Goal: Task Accomplishment & Management: Use online tool/utility

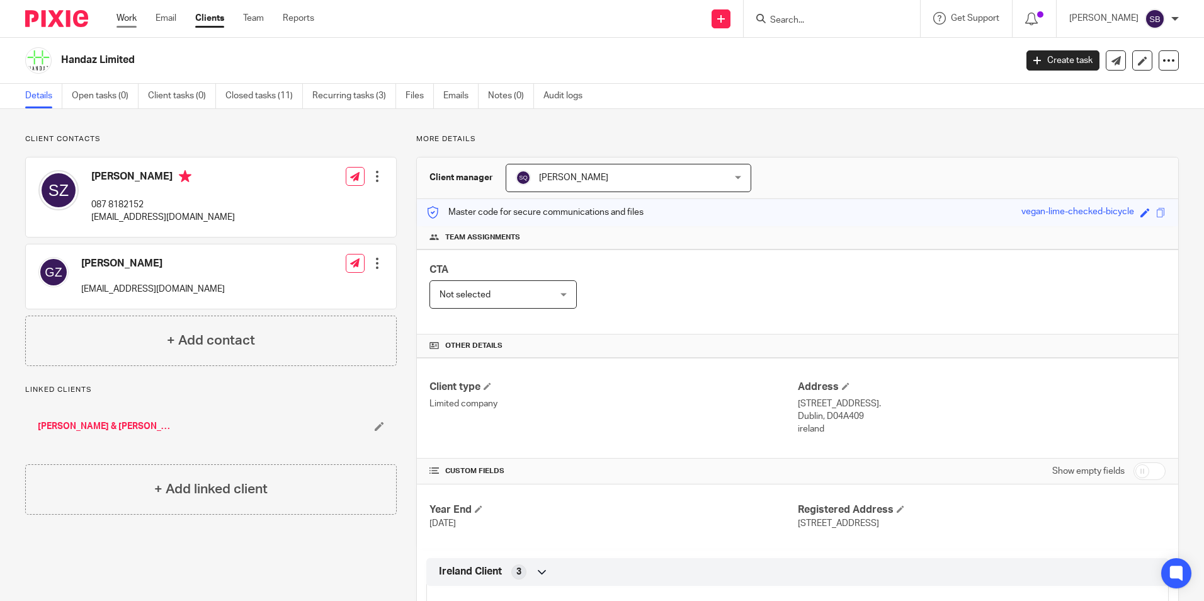
click at [125, 17] on link "Work" at bounding box center [127, 18] width 20 height 13
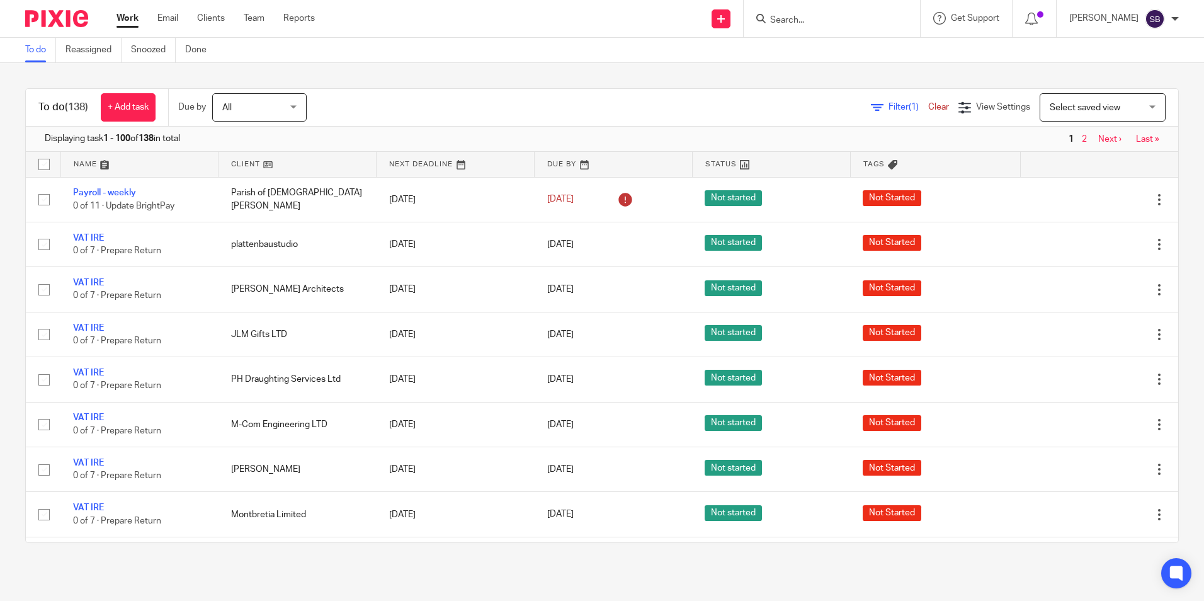
click at [796, 15] on input "Search" at bounding box center [825, 20] width 113 height 11
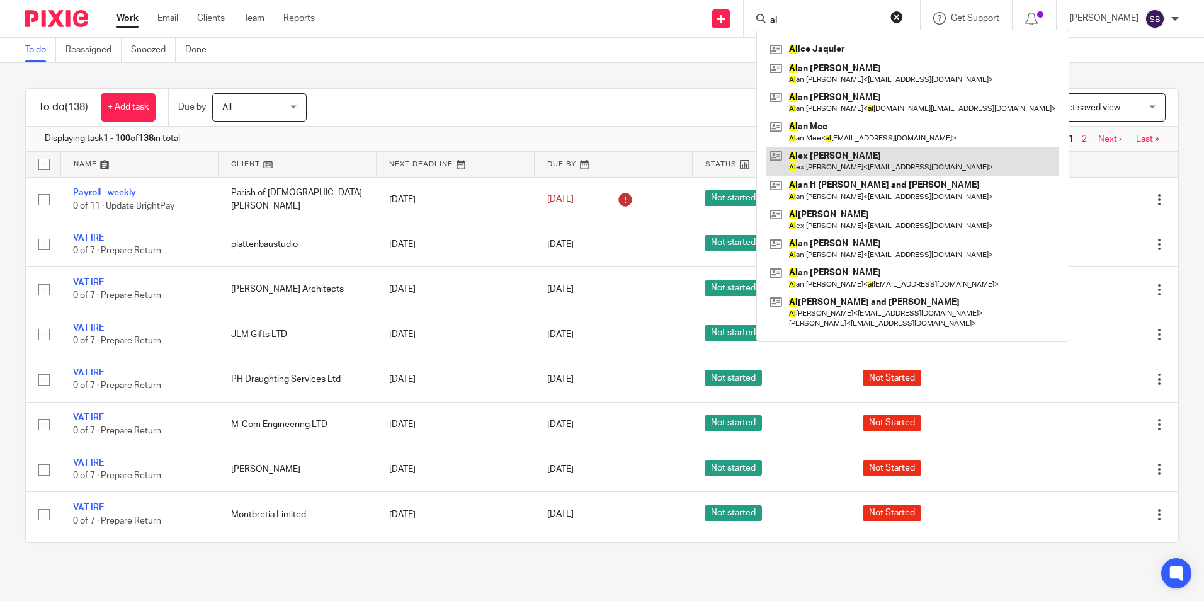
type input "a"
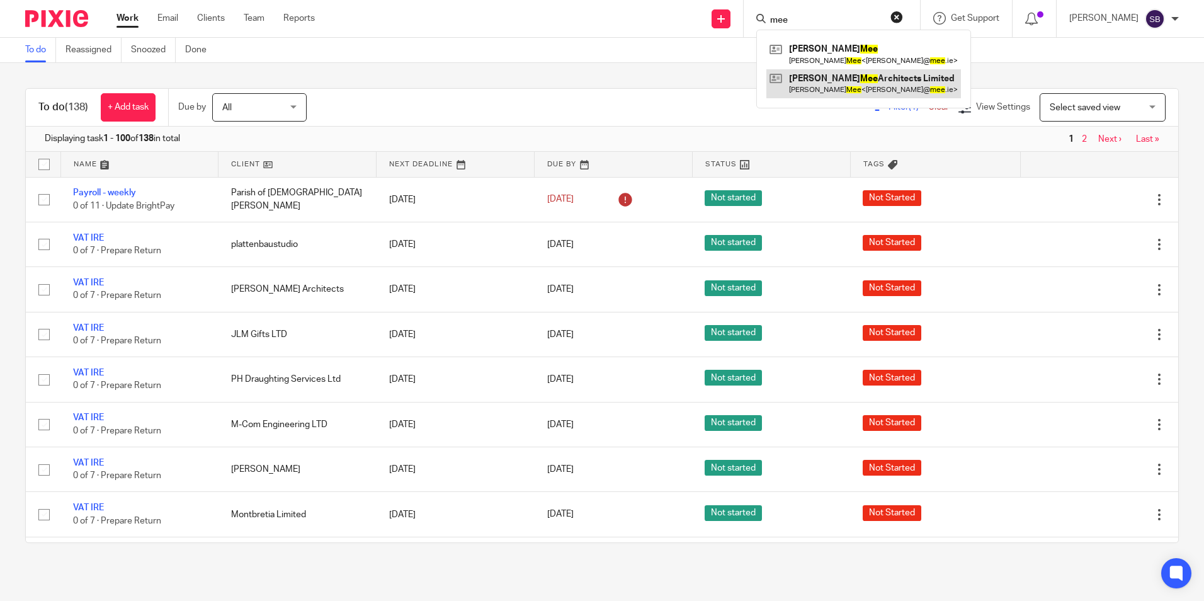
type input "mee"
click at [851, 80] on link at bounding box center [863, 83] width 195 height 29
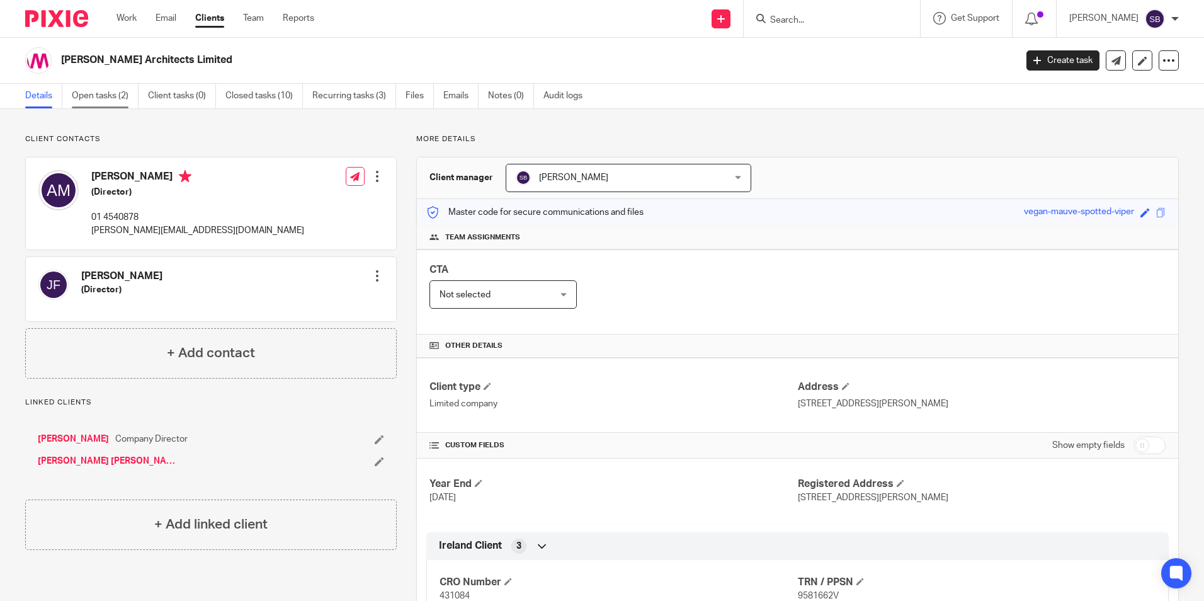
click at [106, 94] on link "Open tasks (2)" at bounding box center [105, 96] width 67 height 25
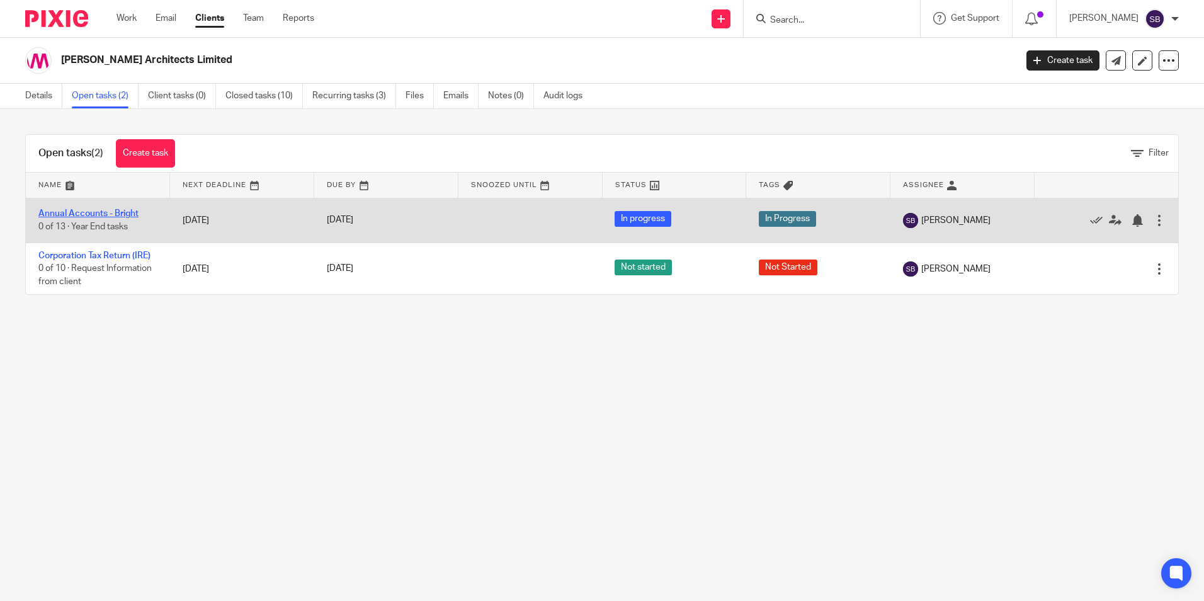
click at [115, 215] on link "Annual Accounts - Bright" at bounding box center [88, 213] width 100 height 9
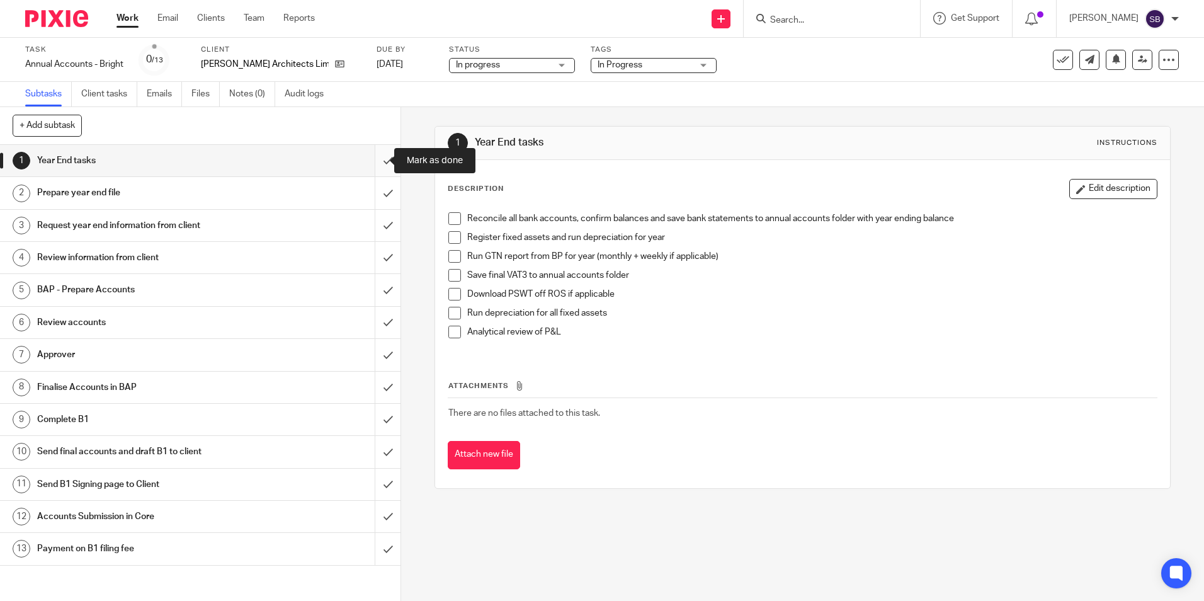
click at [377, 159] on input "submit" at bounding box center [200, 160] width 401 height 31
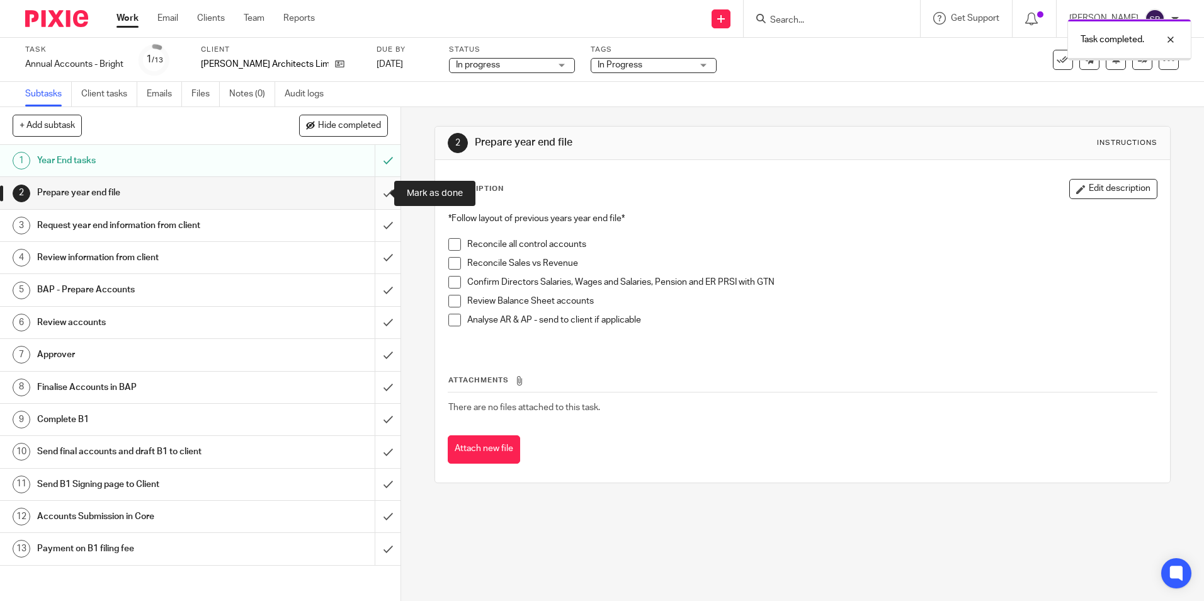
click at [377, 193] on input "submit" at bounding box center [200, 192] width 401 height 31
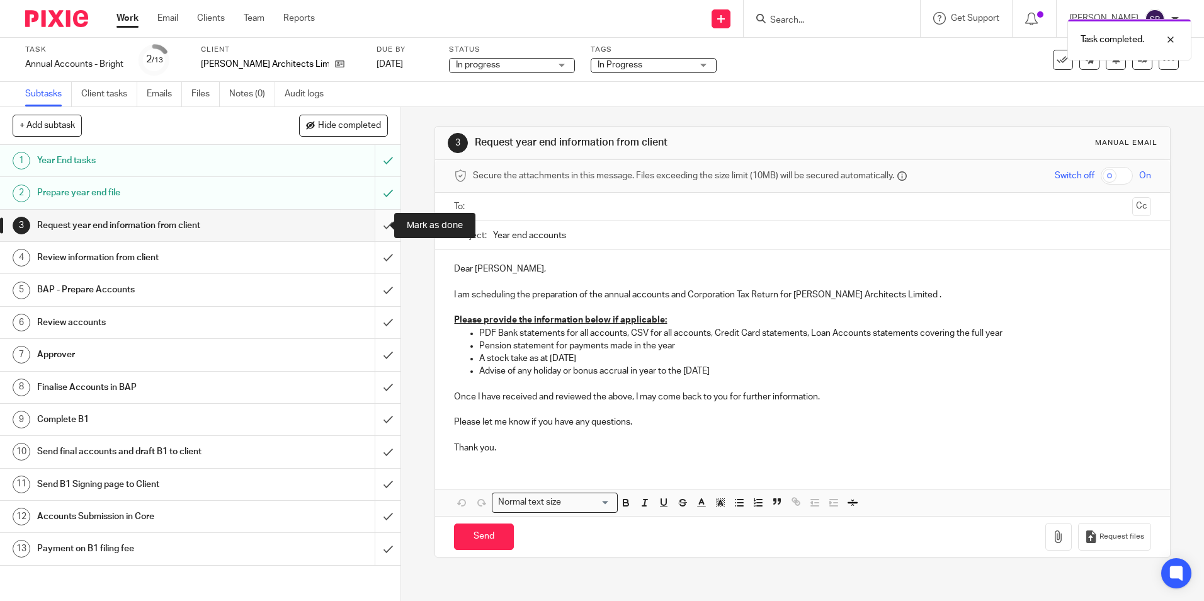
click at [375, 222] on input "submit" at bounding box center [200, 225] width 401 height 31
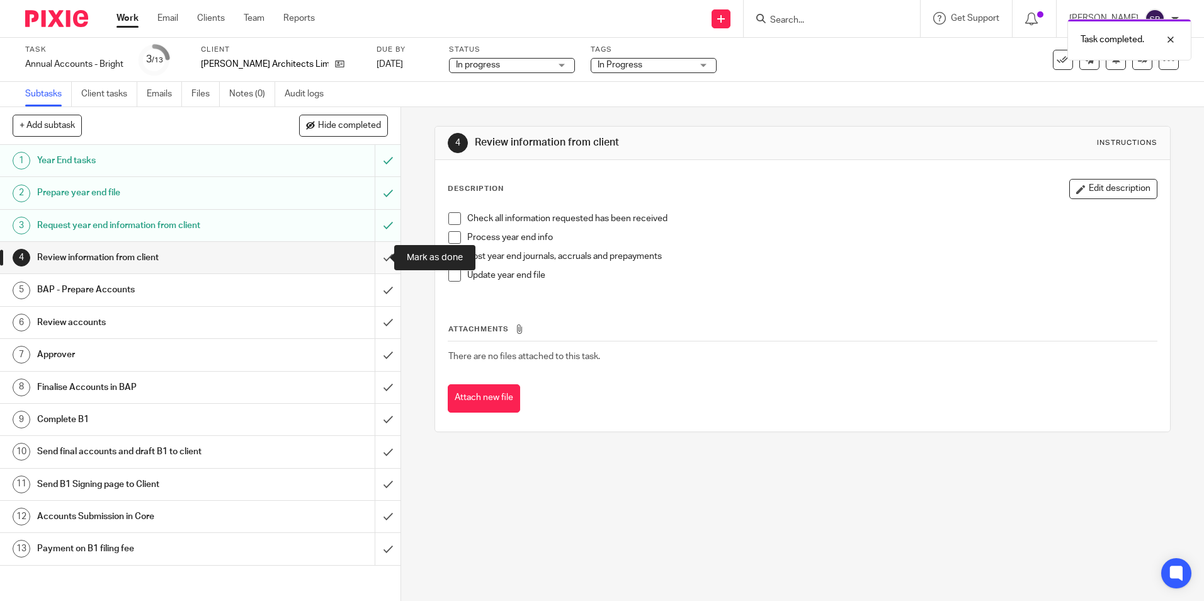
click at [376, 256] on input "submit" at bounding box center [200, 257] width 401 height 31
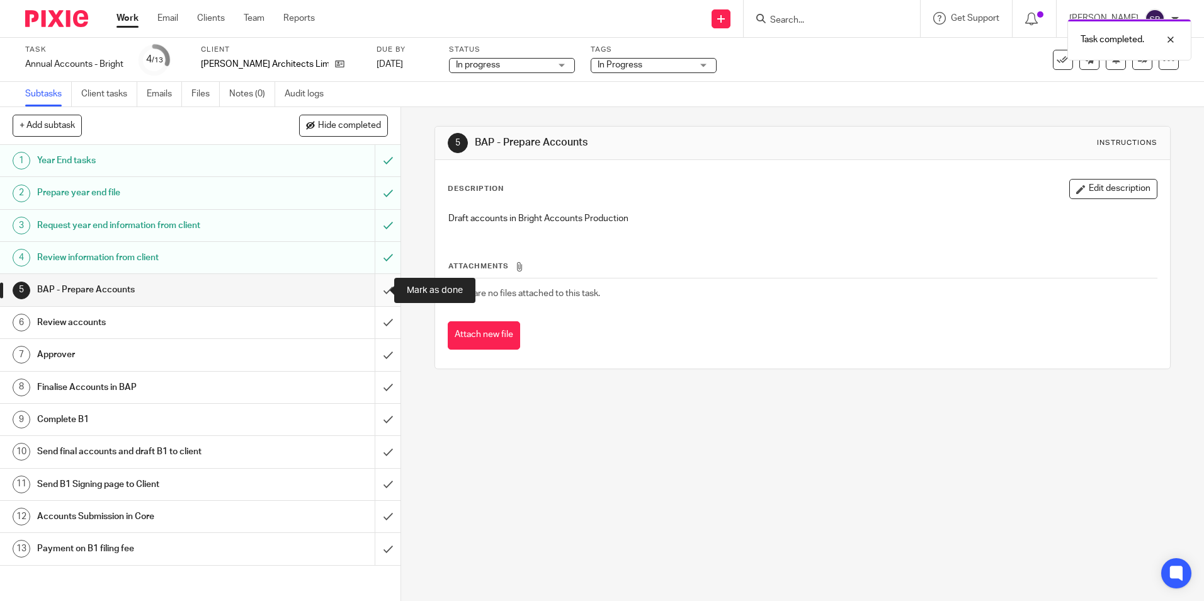
click at [373, 289] on input "submit" at bounding box center [200, 289] width 401 height 31
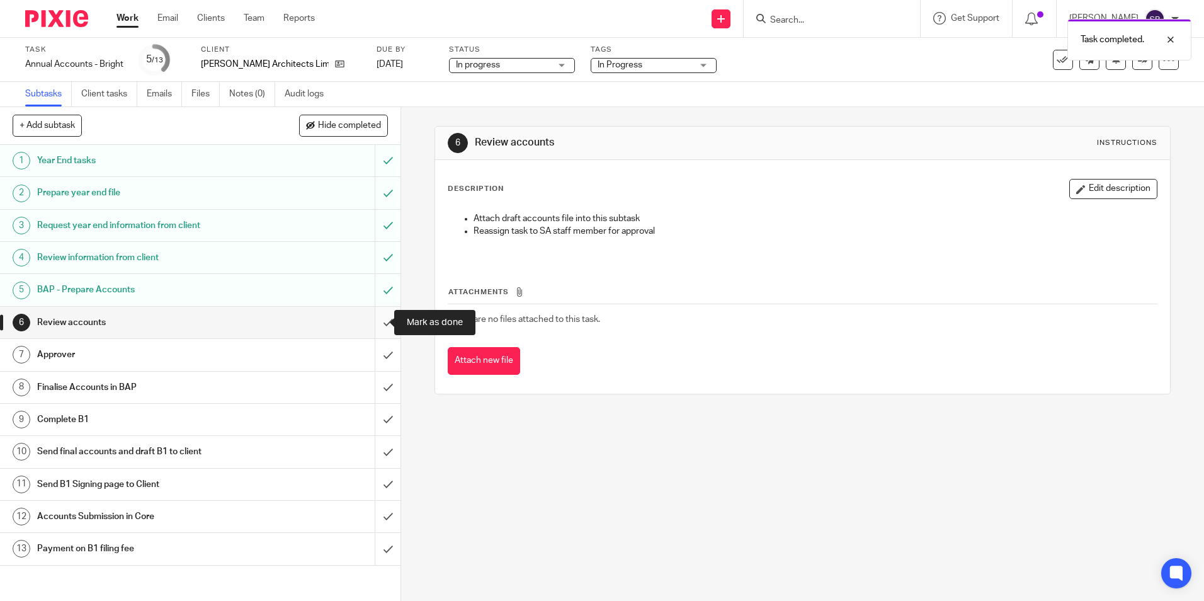
click at [373, 324] on input "submit" at bounding box center [200, 322] width 401 height 31
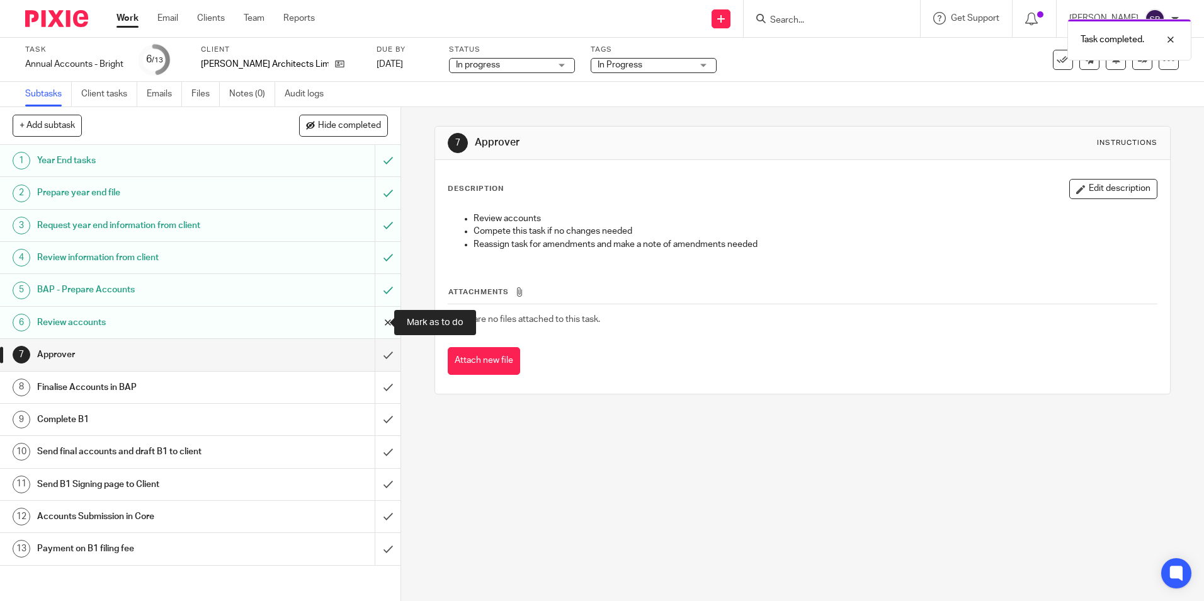
click at [377, 322] on input "submit" at bounding box center [200, 322] width 401 height 31
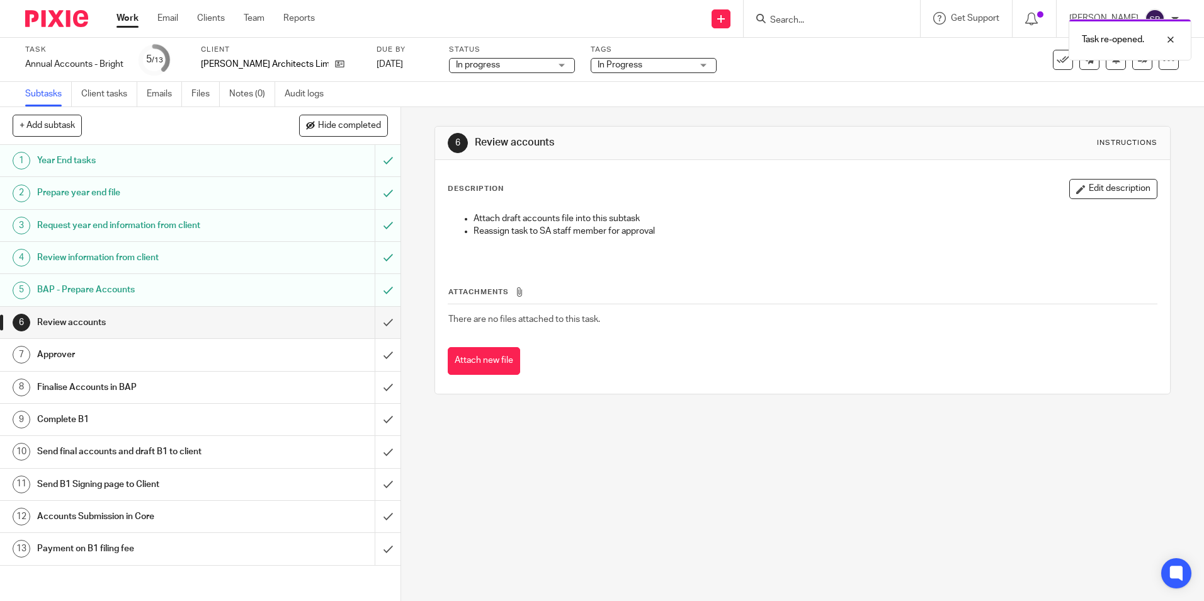
drag, startPoint x: 0, startPoint y: 0, endPoint x: 693, endPoint y: 301, distance: 755.9
click at [693, 301] on th "Attachments" at bounding box center [802, 295] width 709 height 18
click at [495, 363] on button "Attach new file" at bounding box center [484, 361] width 72 height 28
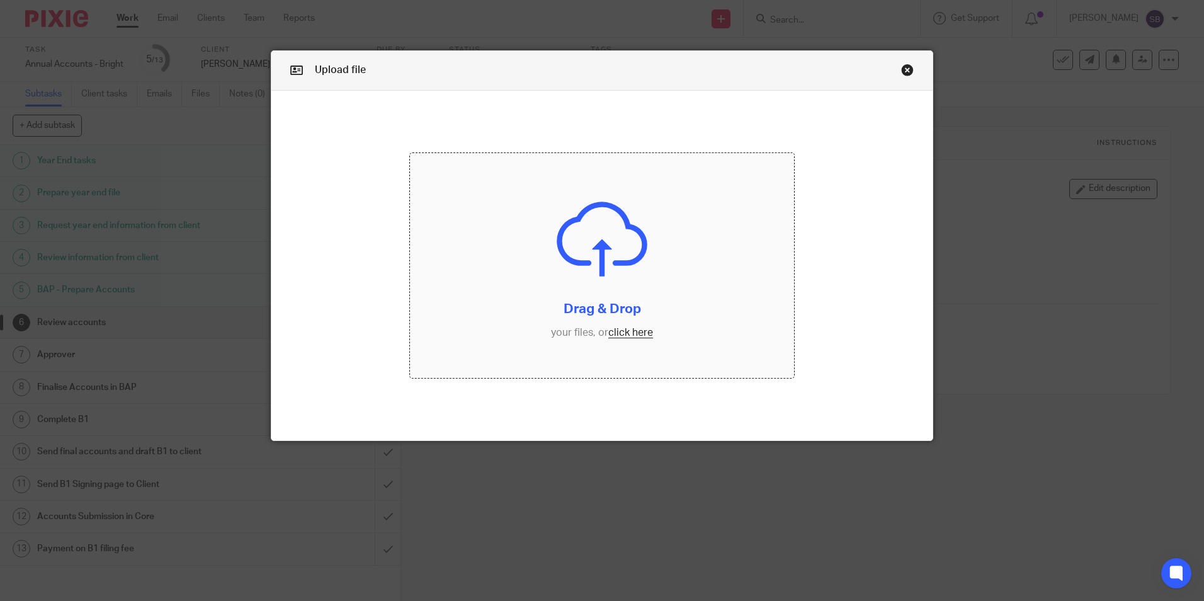
click at [618, 331] on input "file" at bounding box center [602, 265] width 384 height 225
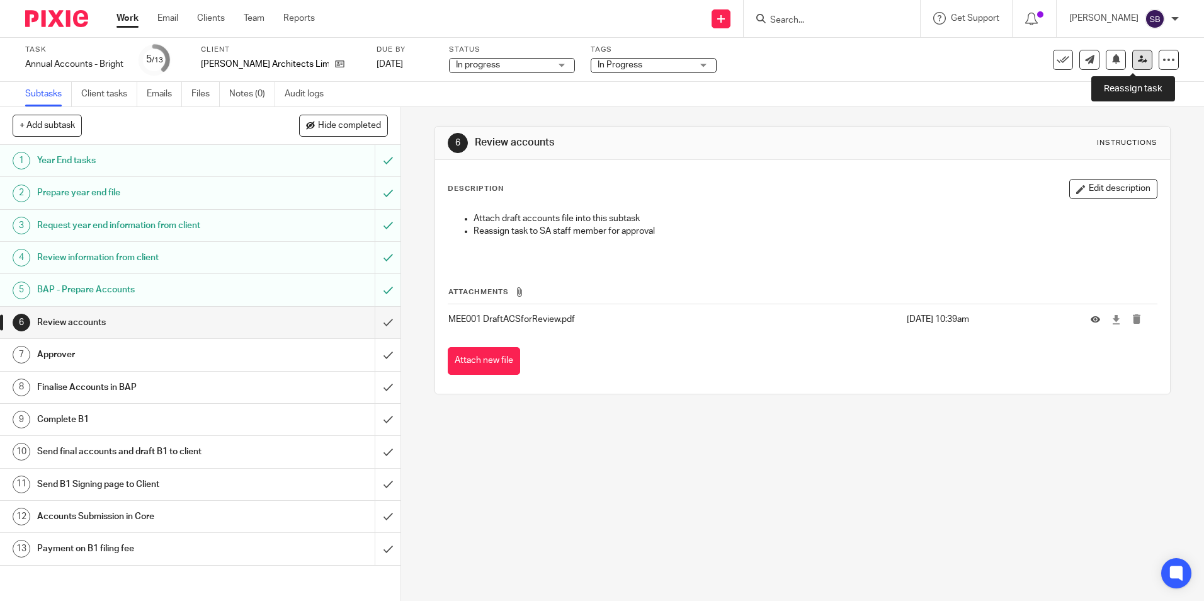
click at [1138, 59] on icon at bounding box center [1142, 59] width 9 height 9
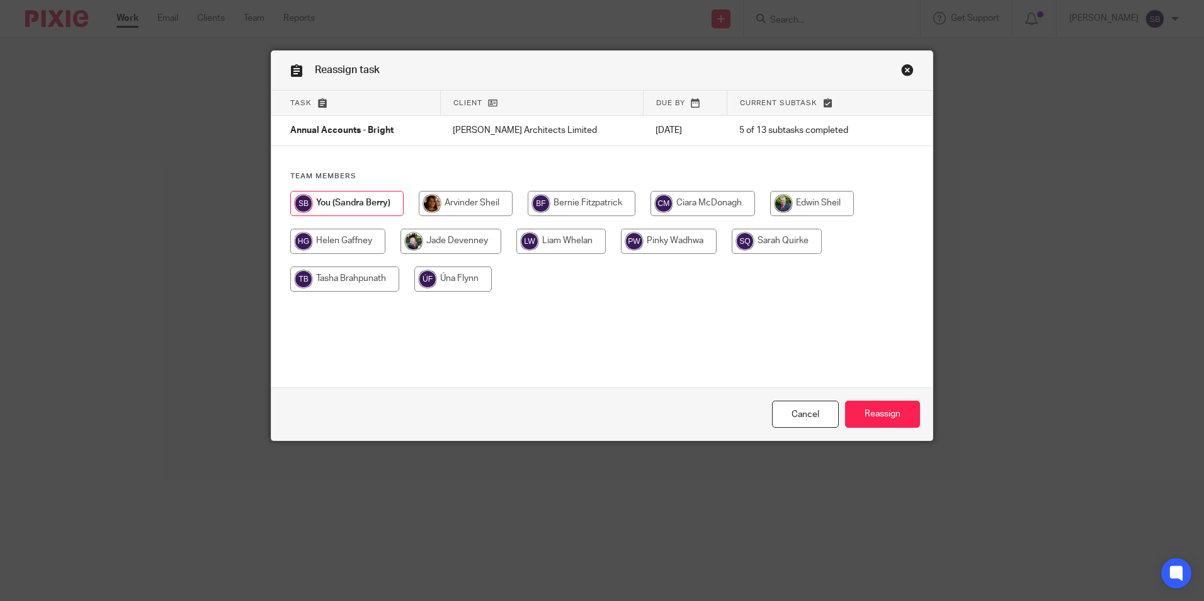
click at [475, 198] on input "radio" at bounding box center [466, 203] width 94 height 25
radio input "true"
click at [880, 412] on input "Reassign" at bounding box center [882, 414] width 75 height 27
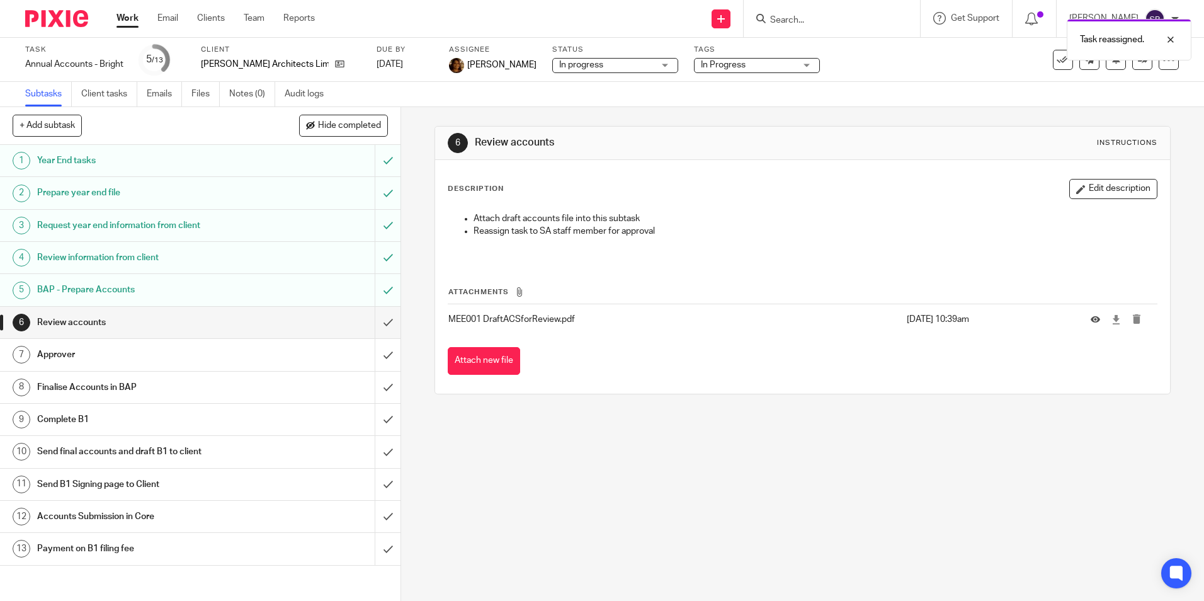
click at [125, 17] on link "Work" at bounding box center [128, 18] width 22 height 13
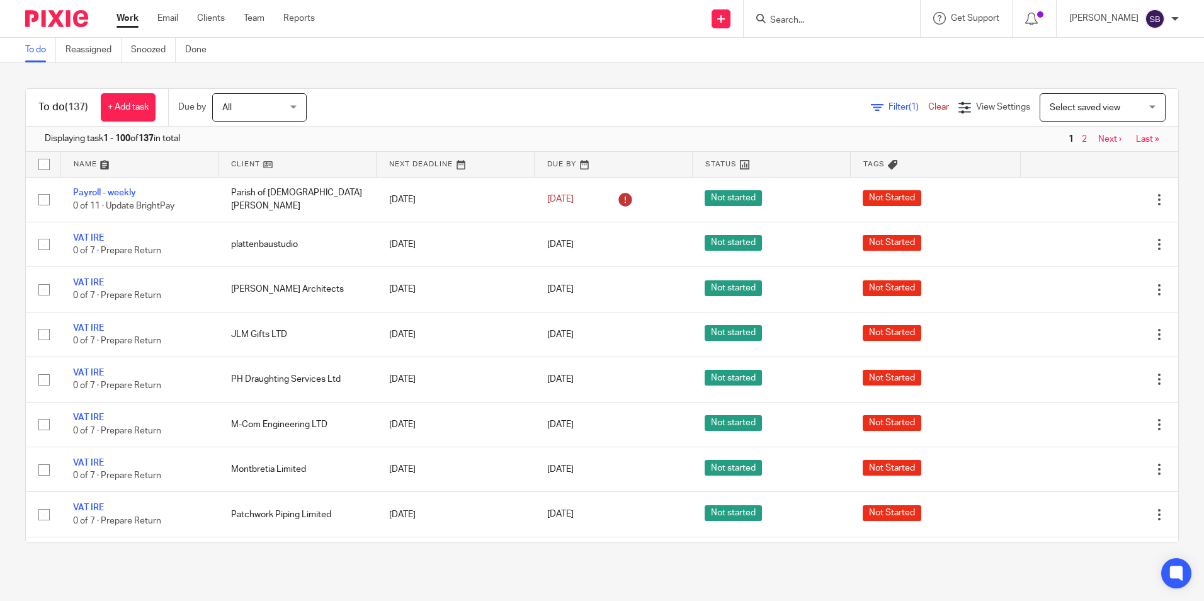
click at [790, 15] on input "Search" at bounding box center [825, 20] width 113 height 11
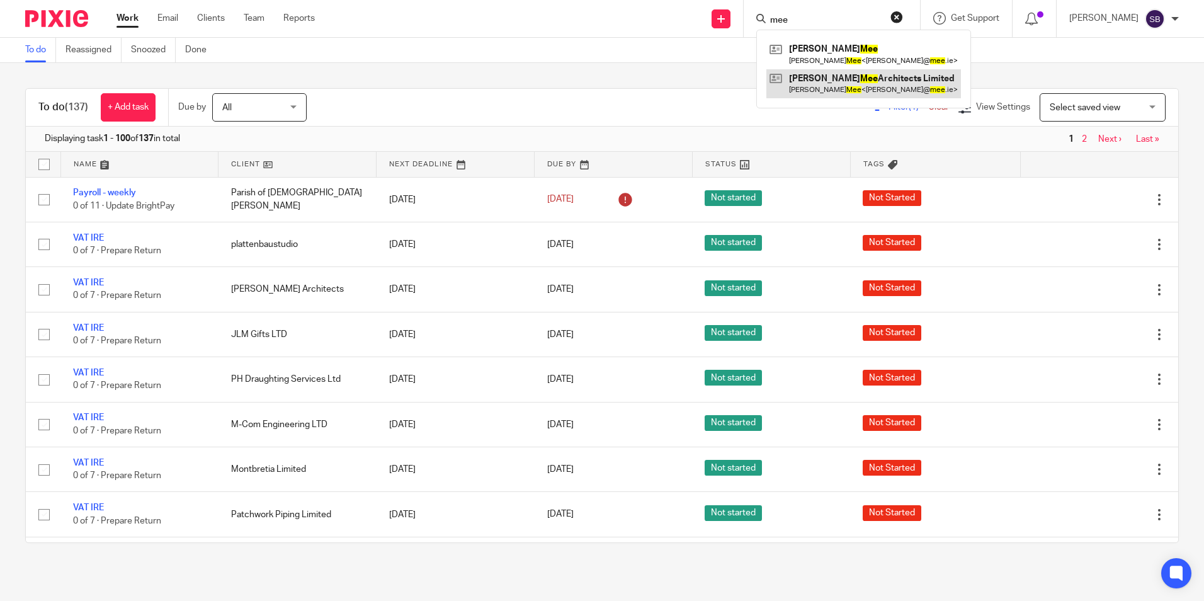
type input "mee"
click at [866, 80] on link at bounding box center [863, 83] width 195 height 29
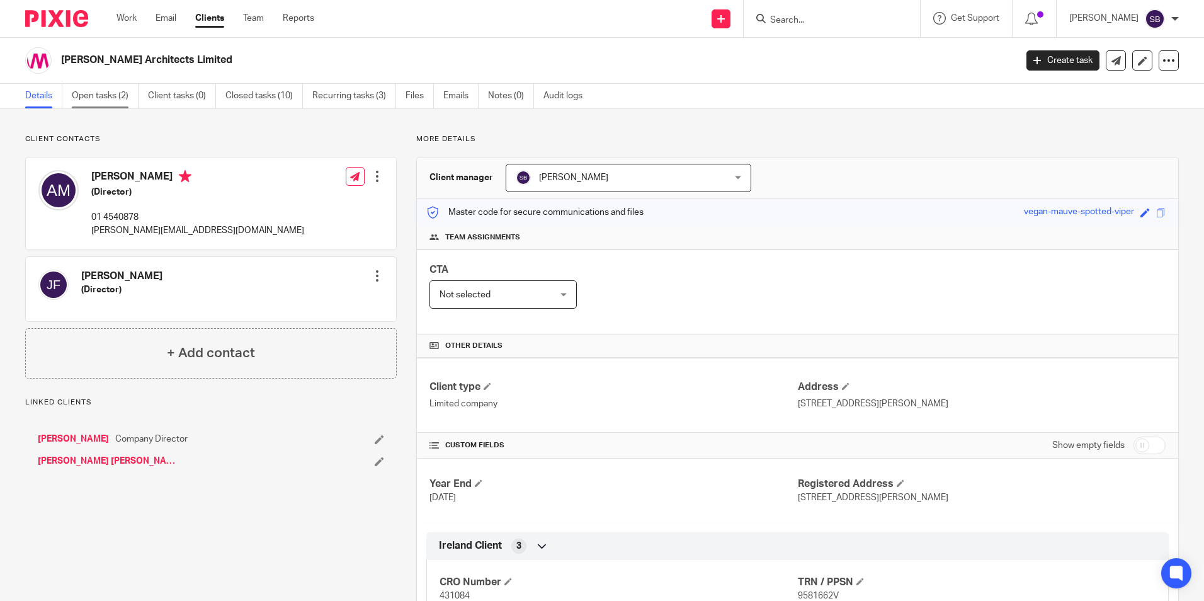
click at [90, 99] on link "Open tasks (2)" at bounding box center [105, 96] width 67 height 25
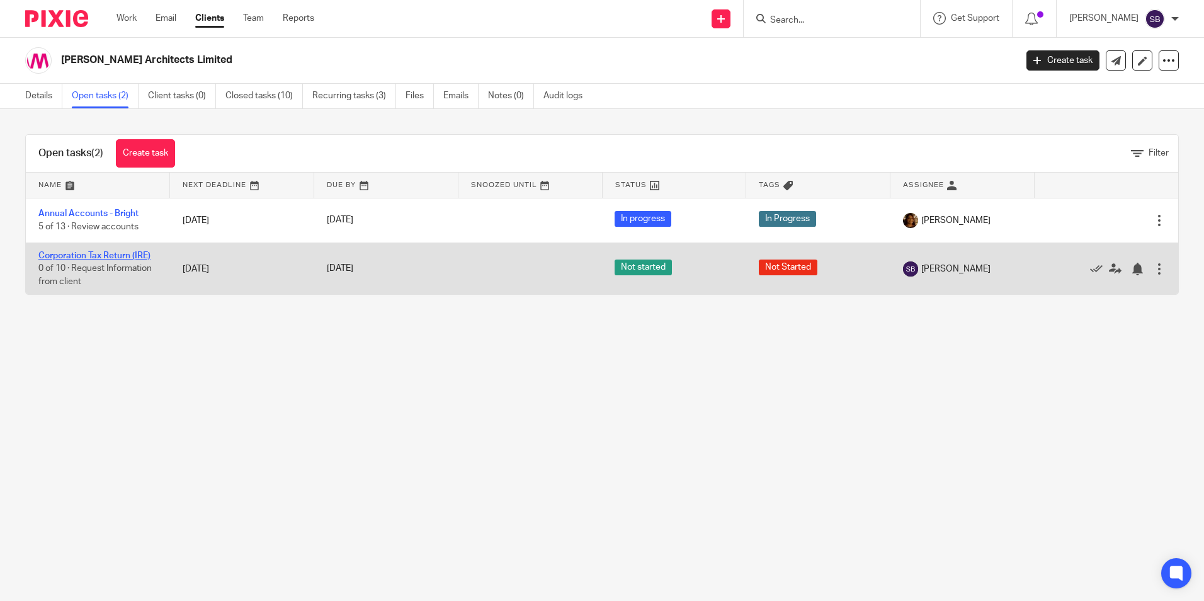
click at [85, 254] on link "Corporation Tax Return (IRE)" at bounding box center [94, 255] width 112 height 9
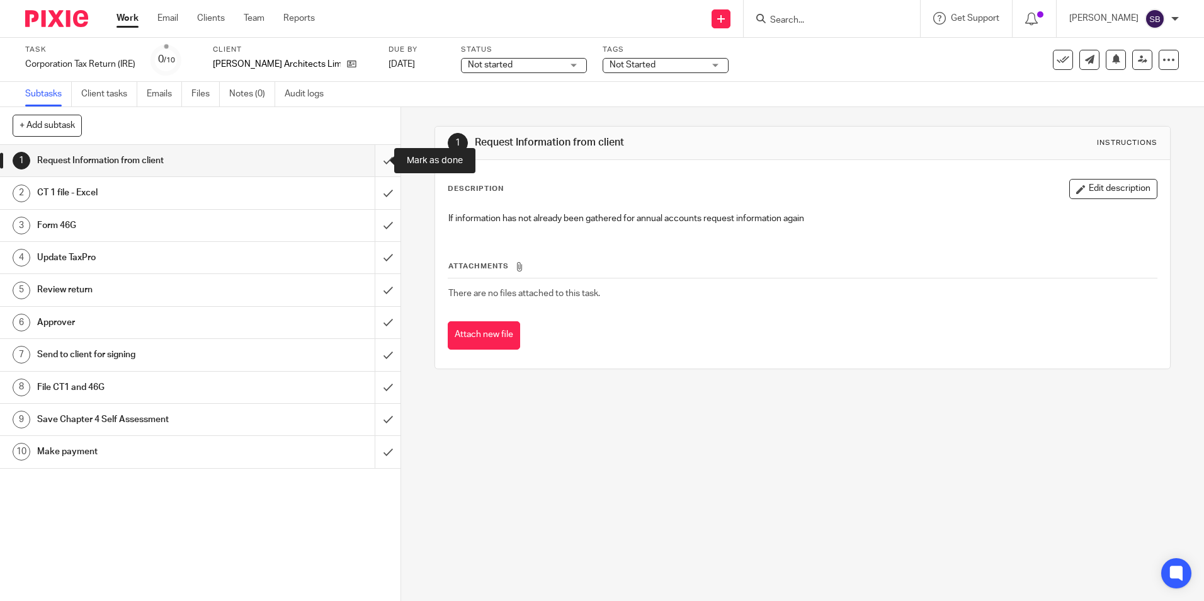
click at [373, 162] on input "submit" at bounding box center [200, 160] width 401 height 31
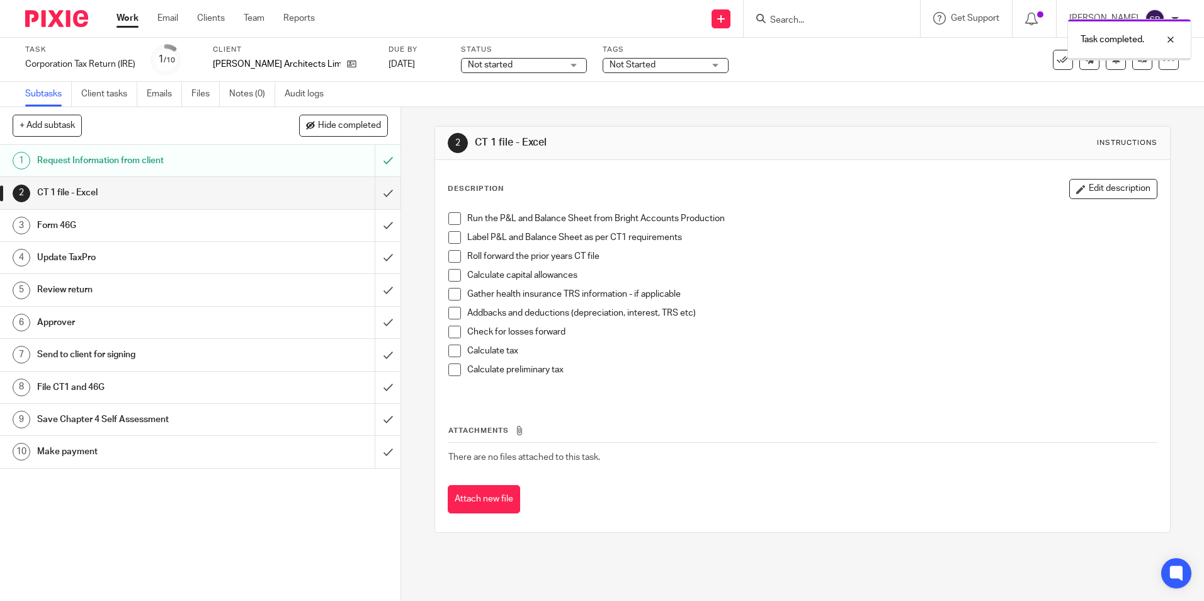
click at [377, 191] on input "submit" at bounding box center [200, 192] width 401 height 31
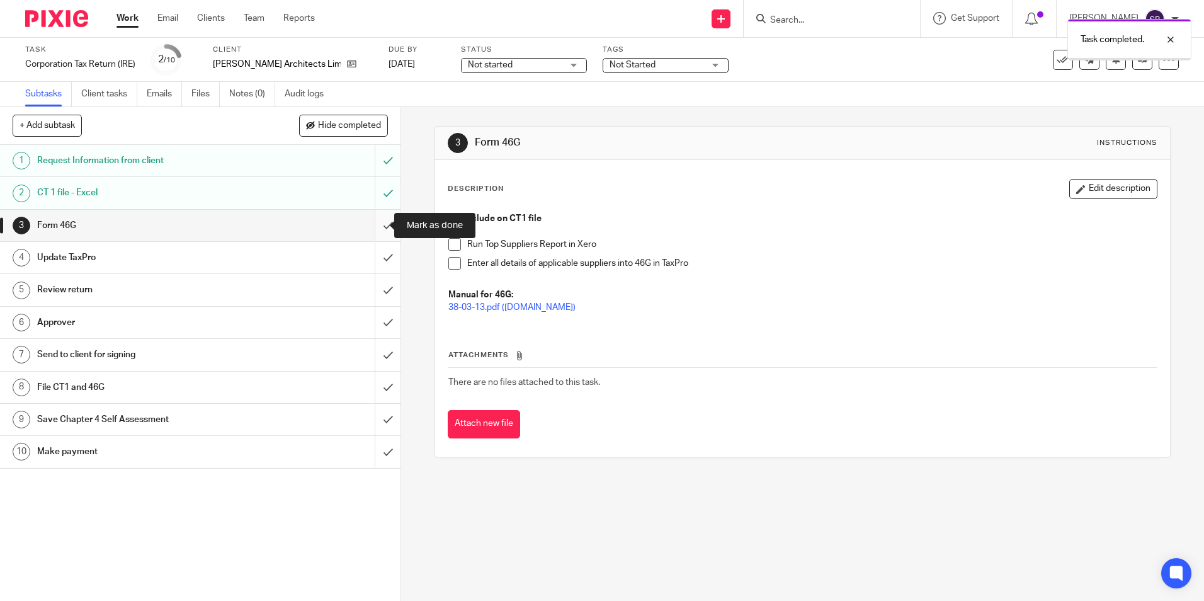
click at [370, 228] on input "submit" at bounding box center [200, 225] width 401 height 31
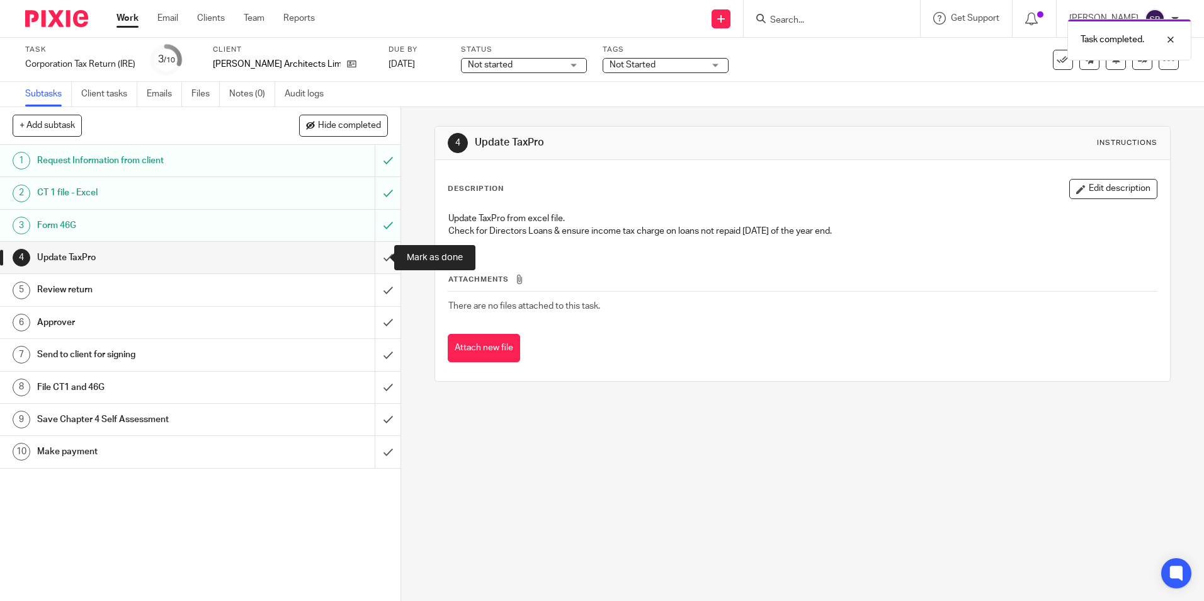
click at [373, 256] on input "submit" at bounding box center [200, 257] width 401 height 31
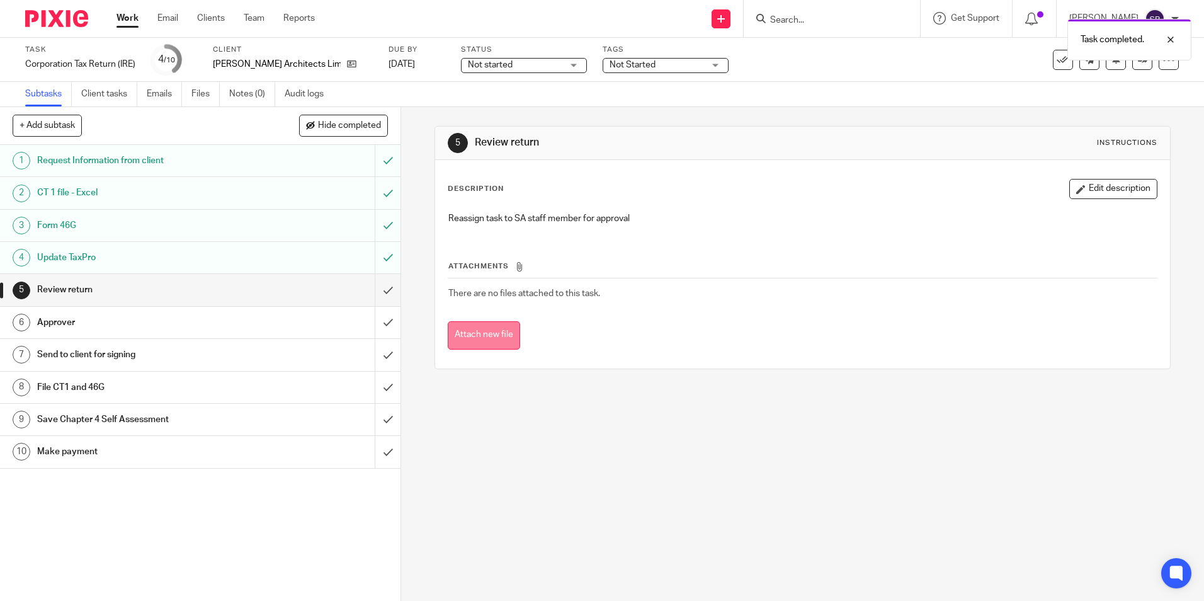
click at [499, 336] on button "Attach new file" at bounding box center [484, 335] width 72 height 28
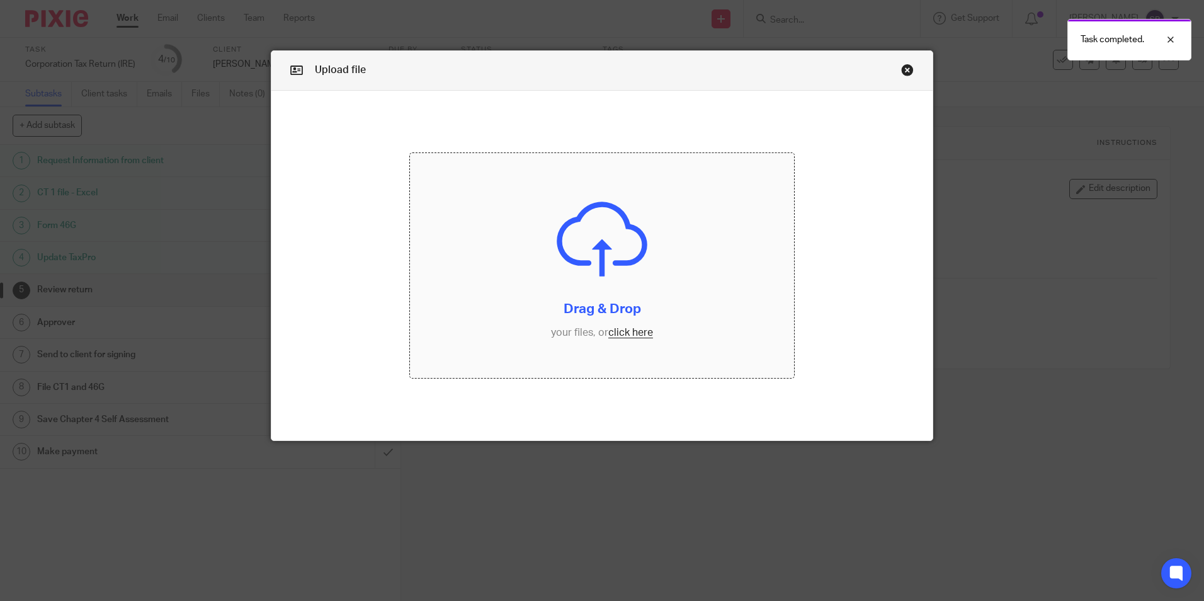
click at [607, 334] on input "file" at bounding box center [602, 265] width 384 height 225
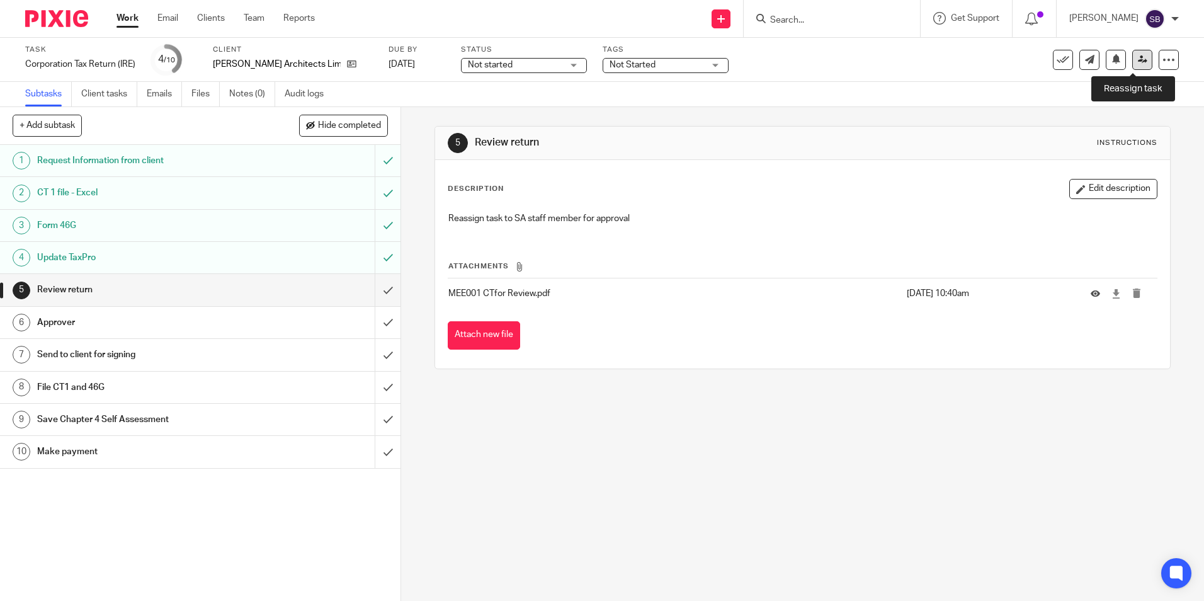
click at [1133, 54] on link at bounding box center [1142, 60] width 20 height 20
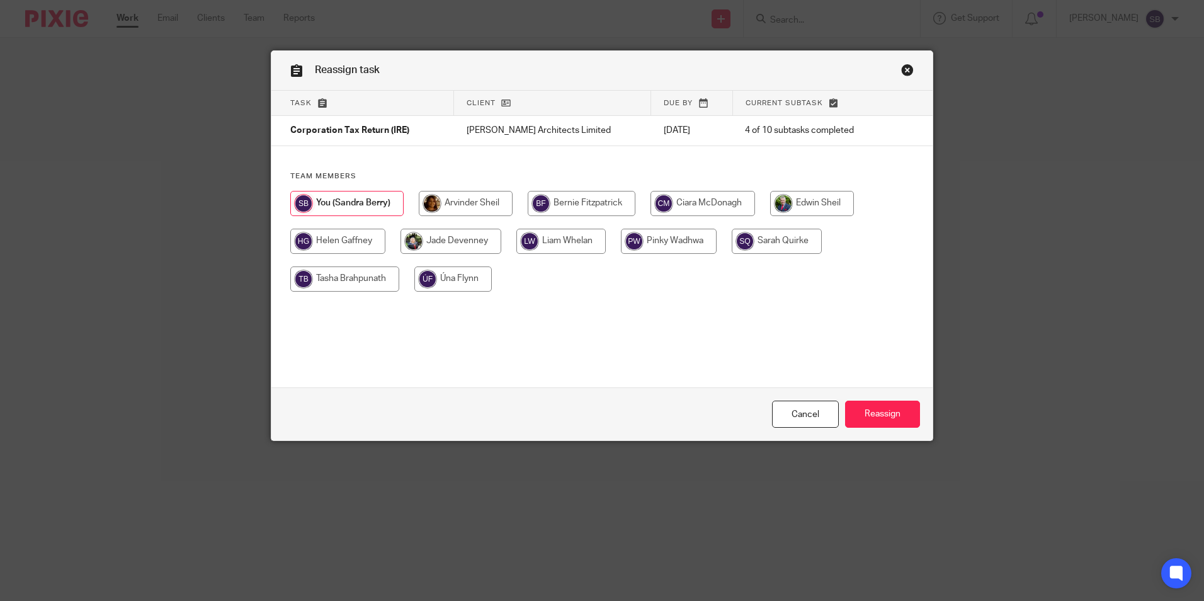
click at [461, 196] on input "radio" at bounding box center [466, 203] width 94 height 25
radio input "true"
drag, startPoint x: 881, startPoint y: 414, endPoint x: 776, endPoint y: 288, distance: 164.1
click at [882, 414] on input "Reassign" at bounding box center [882, 414] width 75 height 27
